Goal: Use online tool/utility: Use online tool/utility

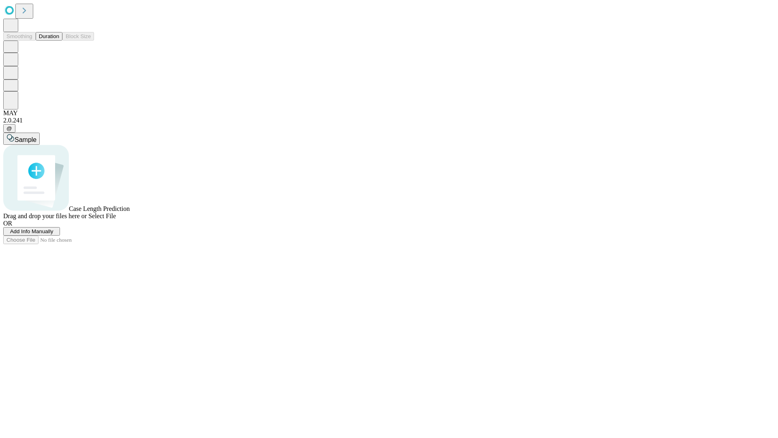
click at [59, 41] on button "Duration" at bounding box center [49, 36] width 27 height 9
click at [53, 234] on span "Add Info Manually" at bounding box center [31, 231] width 43 height 6
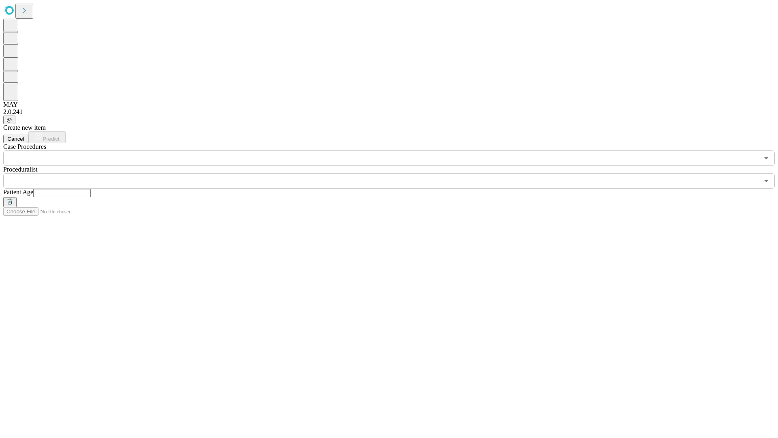
click at [91, 189] on input "text" at bounding box center [62, 193] width 58 height 8
type input "*"
click at [395, 173] on input "text" at bounding box center [381, 180] width 756 height 15
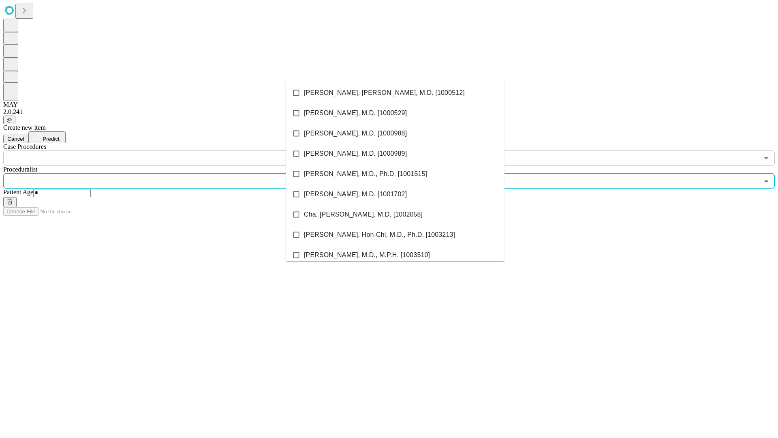
click at [395, 93] on li "[PERSON_NAME], [PERSON_NAME], M.D. [1000512]" at bounding box center [395, 93] width 219 height 20
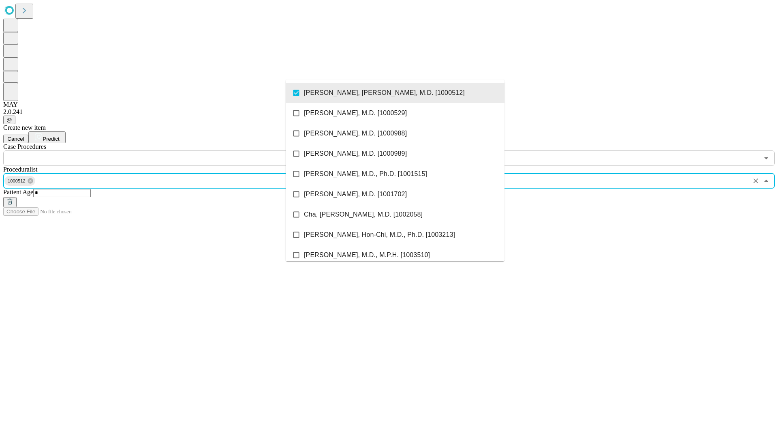
click at [170, 150] on input "text" at bounding box center [381, 157] width 756 height 15
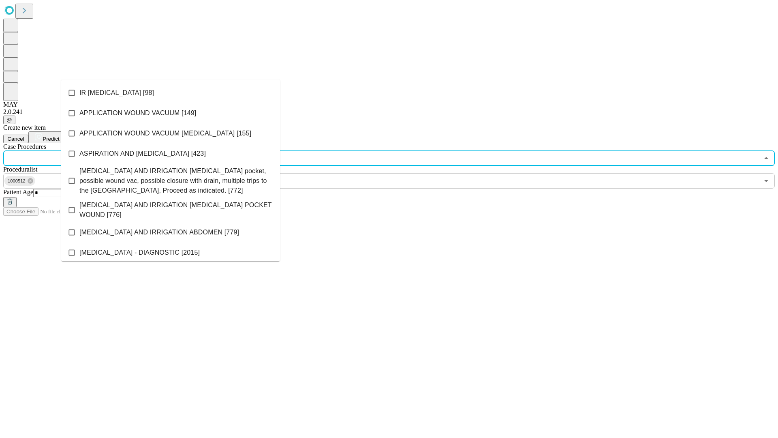
click at [171, 93] on li "IR [MEDICAL_DATA] [98]" at bounding box center [170, 93] width 219 height 20
click at [59, 136] on span "Predict" at bounding box center [51, 139] width 17 height 6
